Goal: Obtain resource: Obtain resource

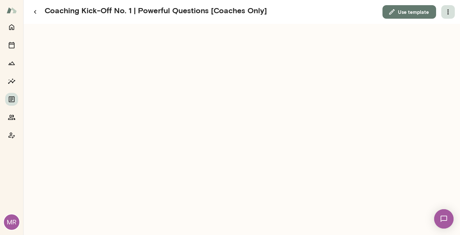
click at [449, 15] on icon "button" at bounding box center [448, 12] width 8 height 8
click at [440, 27] on link "Download" at bounding box center [432, 29] width 36 height 8
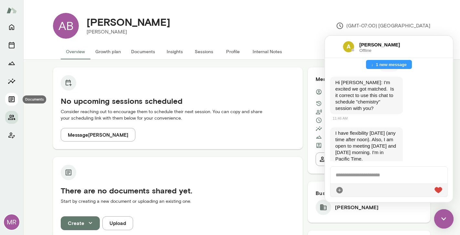
click at [12, 98] on icon "Documents" at bounding box center [12, 100] width 8 height 8
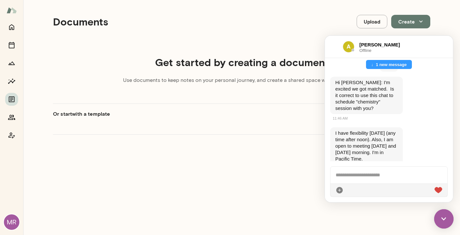
scroll to position [49, 0]
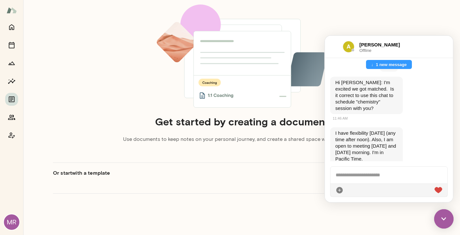
click at [443, 220] on img at bounding box center [443, 218] width 19 height 19
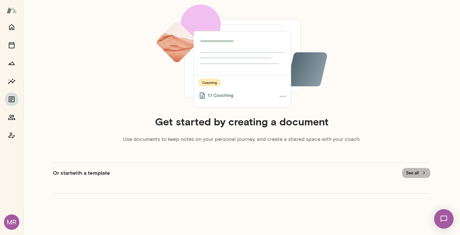
click at [414, 171] on button "See all" at bounding box center [416, 173] width 28 height 10
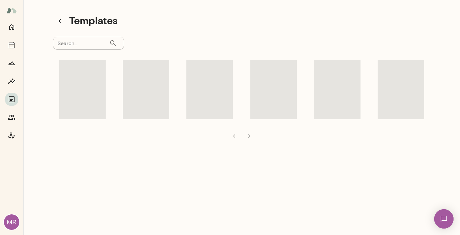
scroll to position [5, 0]
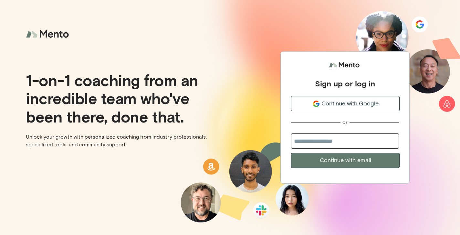
click at [343, 103] on span "Continue with Google" at bounding box center [349, 103] width 57 height 9
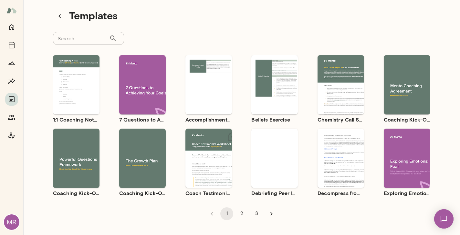
scroll to position [11, 0]
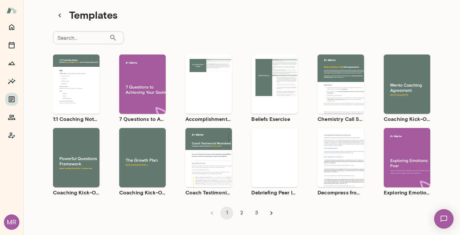
click at [83, 176] on div "Use template Preview" at bounding box center [76, 157] width 46 height 59
